Goal: Information Seeking & Learning: Understand process/instructions

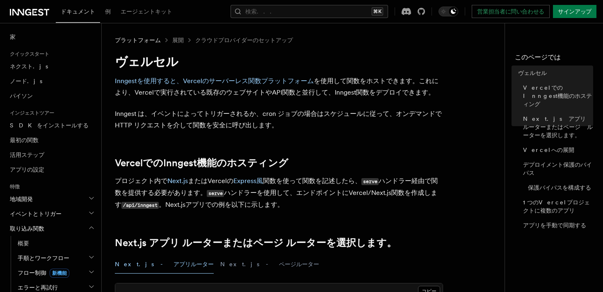
click at [317, 122] on p "Inngest は、イベントによってトリガーされるか、cron ジョブの場合はスケジュールに従って、オンデマンドで HTTP リクエストを介して関数を安全に呼…" at bounding box center [279, 119] width 328 height 23
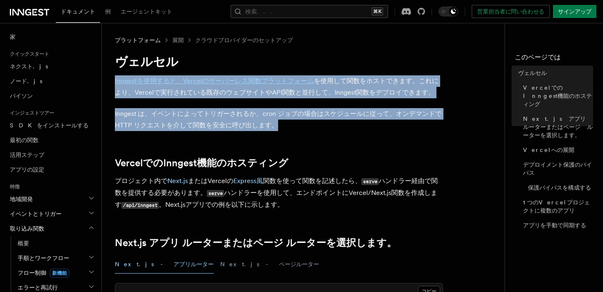
drag, startPoint x: 358, startPoint y: 67, endPoint x: 354, endPoint y: 141, distance: 73.9
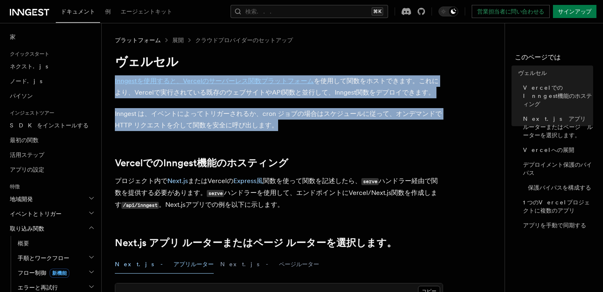
drag, startPoint x: 369, startPoint y: 71, endPoint x: 350, endPoint y: 127, distance: 59.1
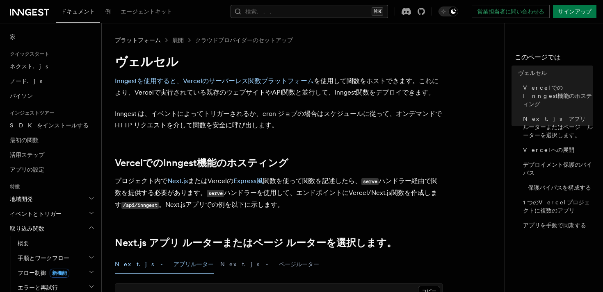
click at [350, 126] on p "Inngest は、イベントによってトリガーされるか、cron ジョブの場合はスケジュールに従って、オンデマンドで HTTP リクエストを介して関数を安全に呼…" at bounding box center [279, 119] width 328 height 23
